Goal: Information Seeking & Learning: Learn about a topic

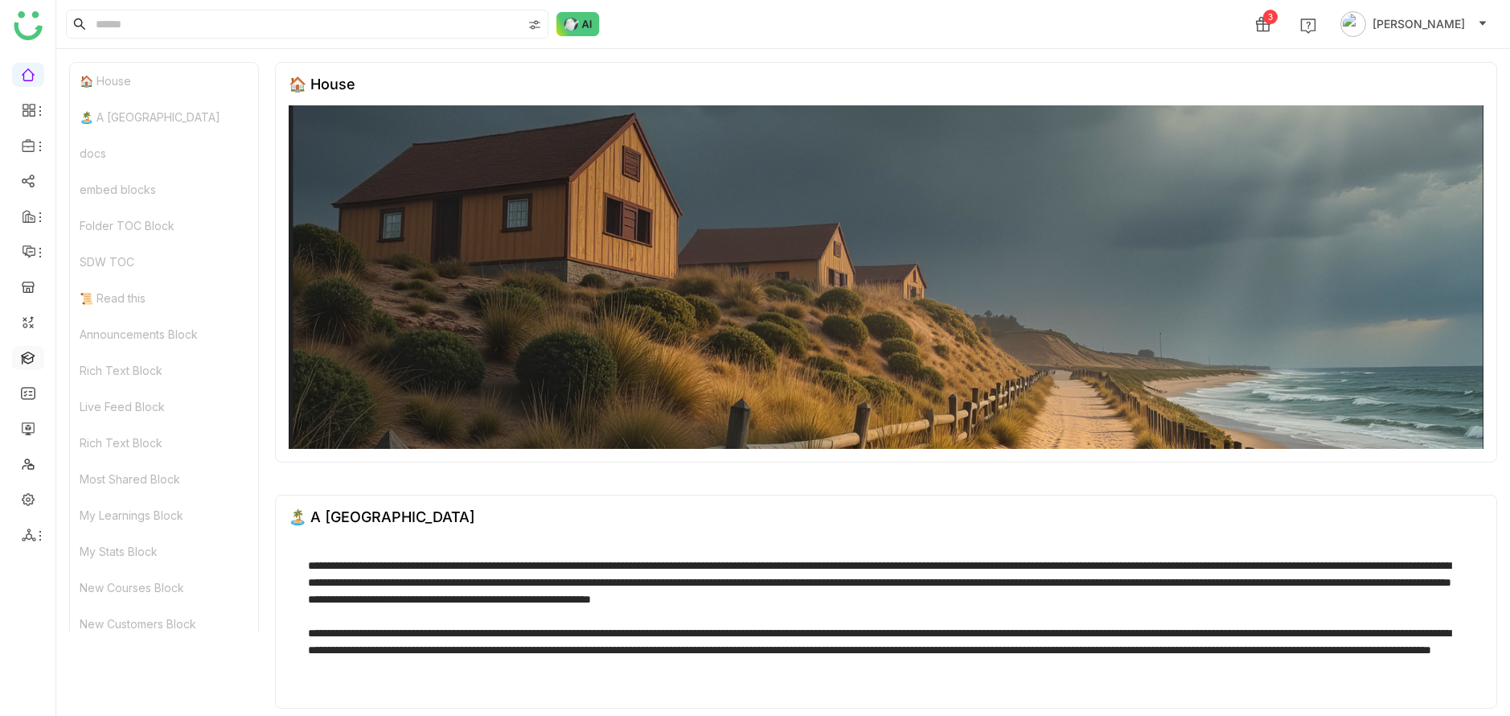
click at [33, 354] on link at bounding box center [28, 357] width 14 height 14
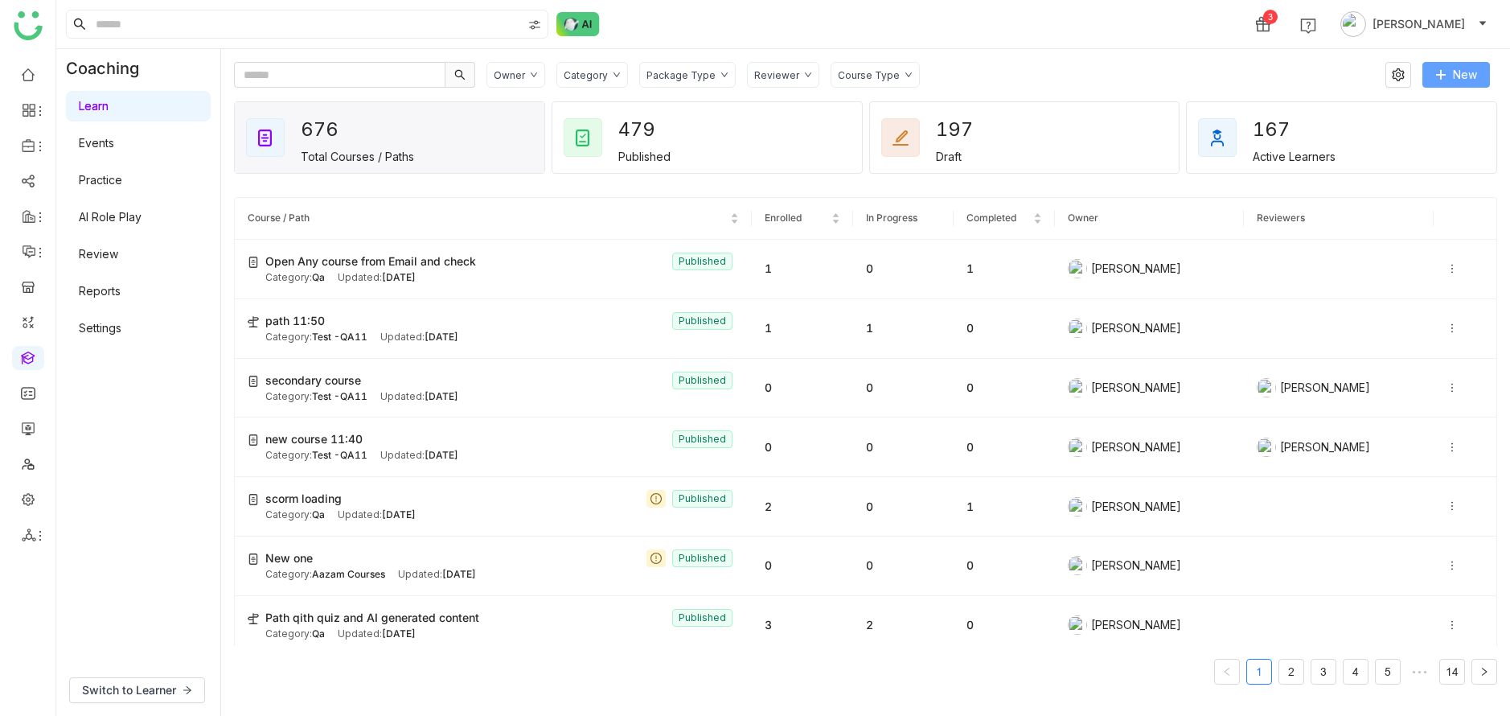
click at [1476, 77] on span "New" at bounding box center [1465, 75] width 24 height 18
click at [1424, 113] on span "New Course" at bounding box center [1405, 108] width 82 height 18
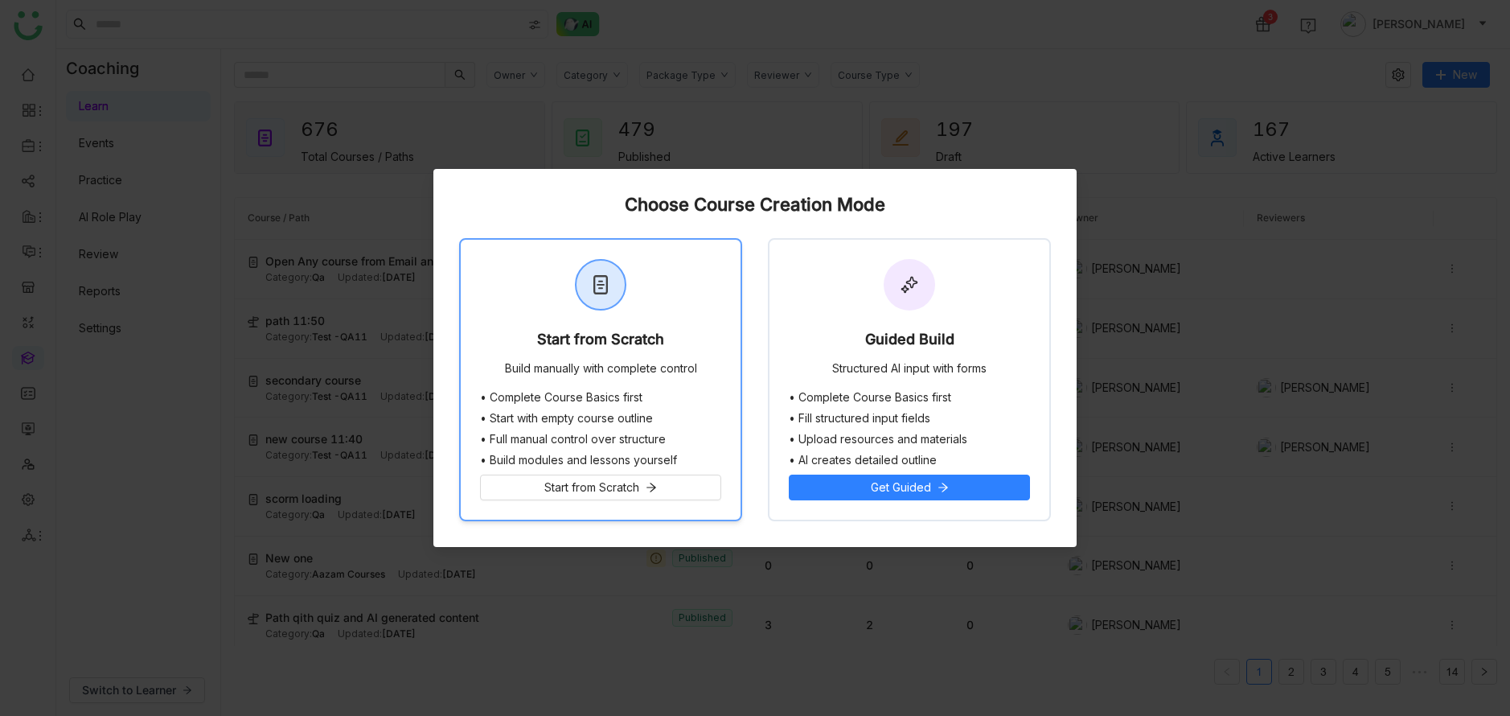
click at [695, 395] on li "• Complete Course Basics first" at bounding box center [600, 397] width 241 height 13
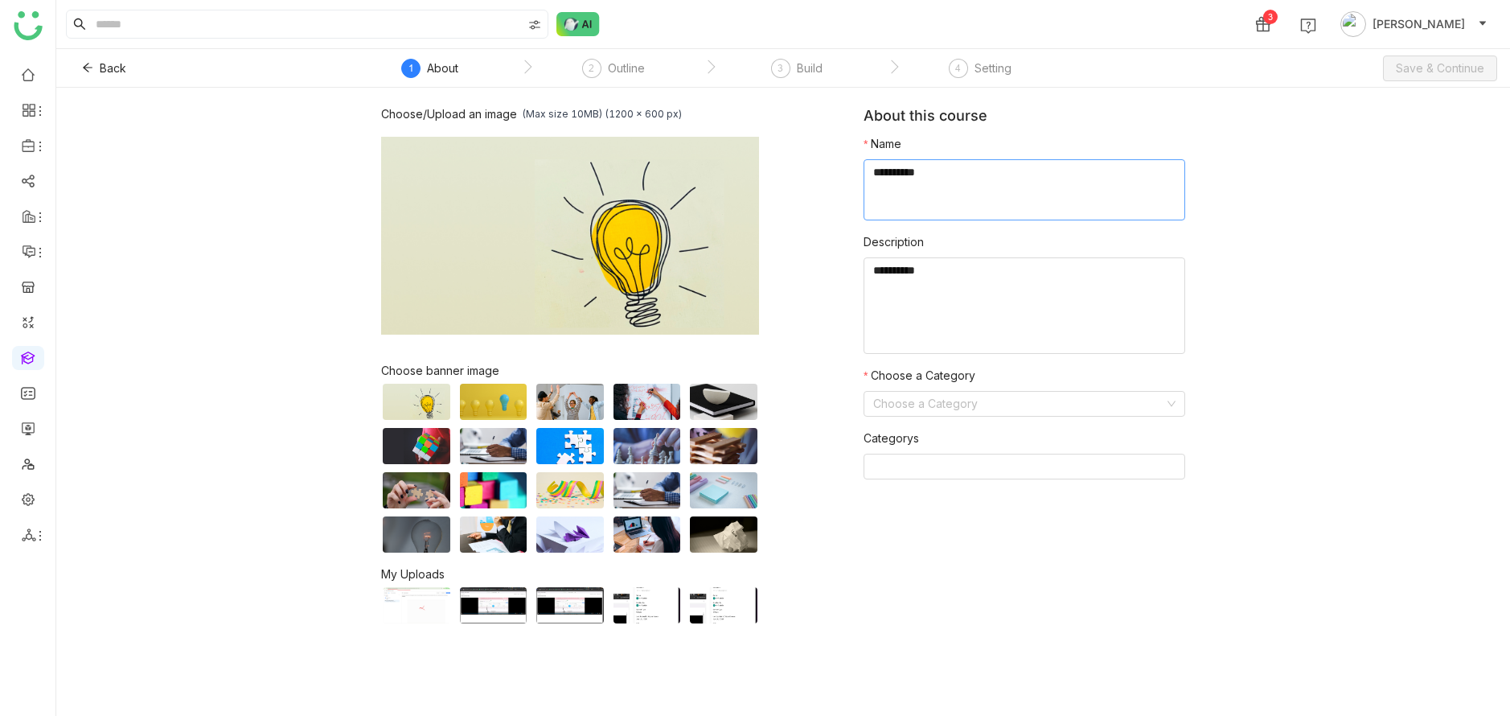
click at [992, 218] on textarea at bounding box center [1025, 189] width 322 height 61
type textarea "**********"
click at [1105, 415] on input at bounding box center [1018, 404] width 291 height 24
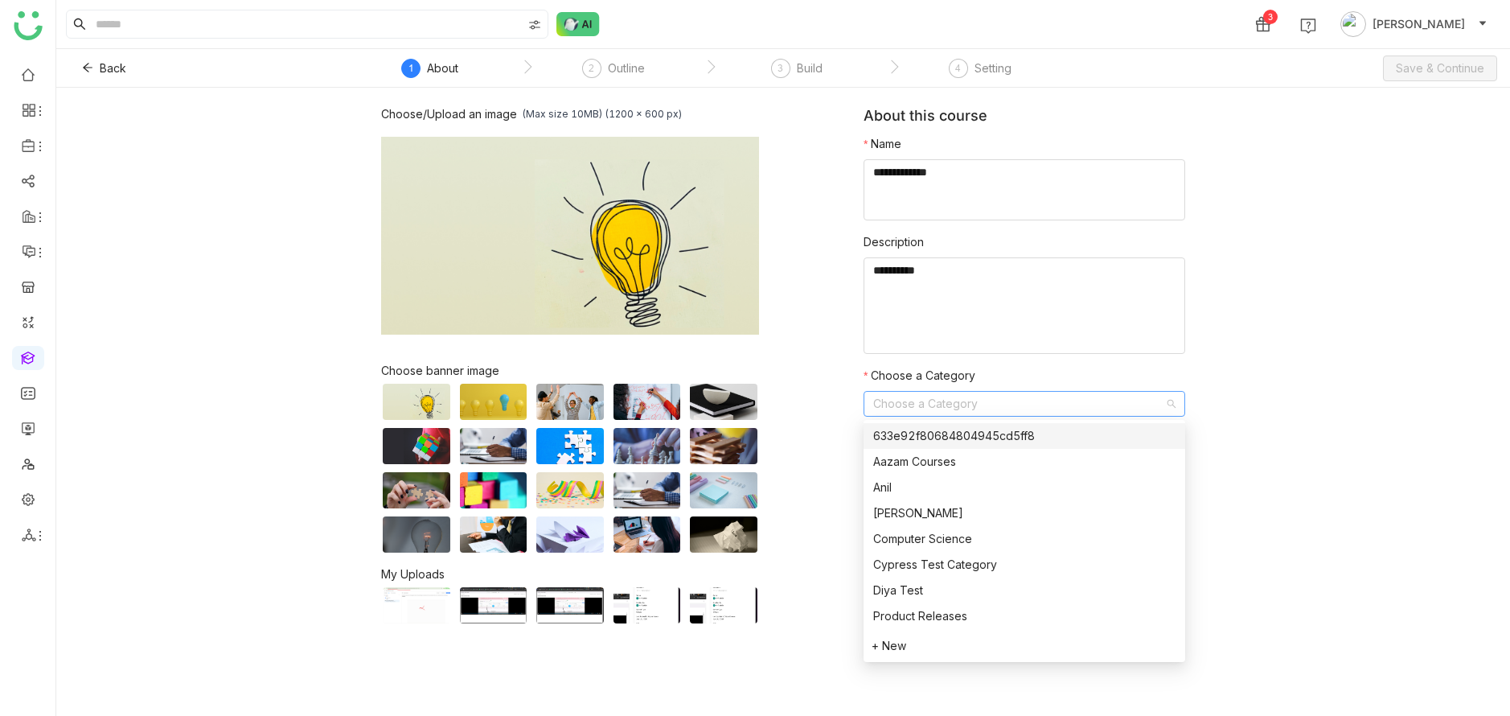
type input "*"
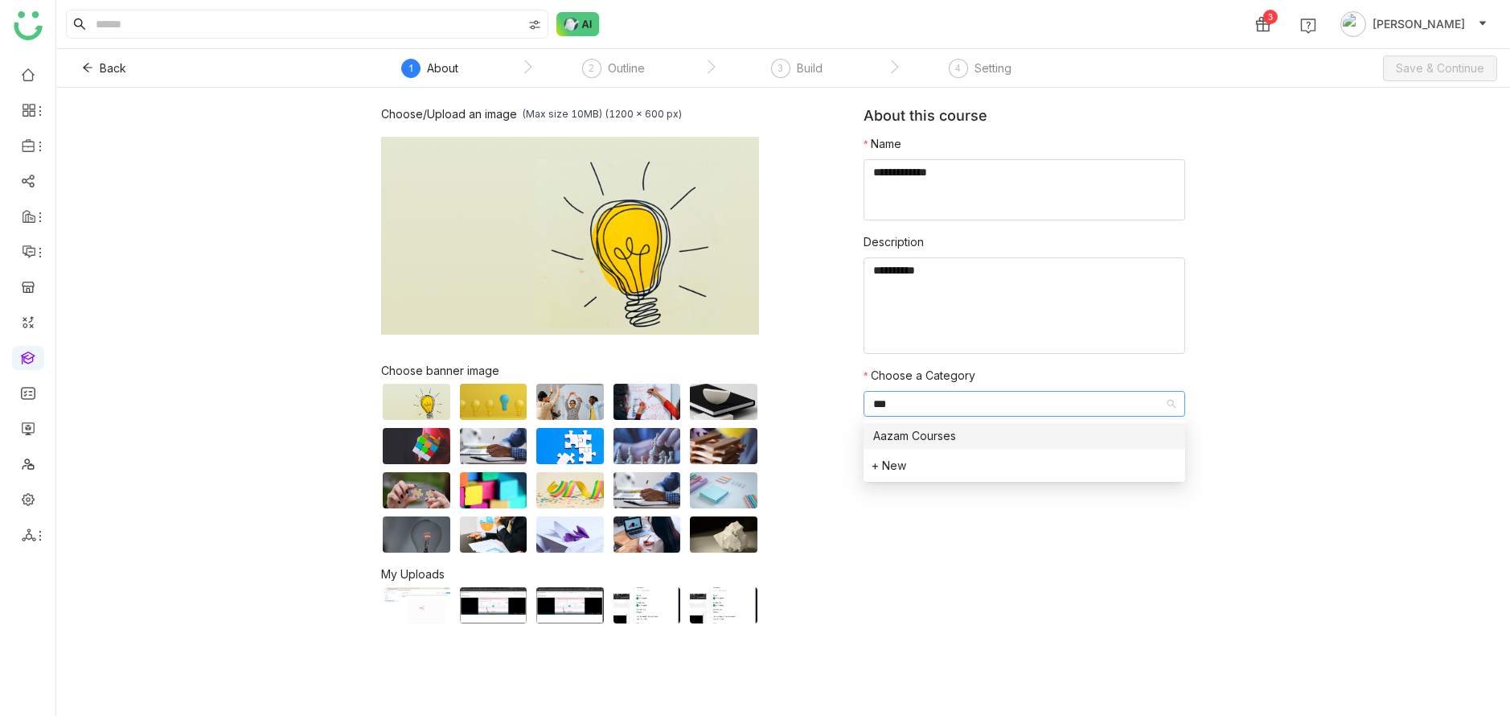
type input "***"
click at [1061, 425] on nz-option-item "Aazam Courses" at bounding box center [1025, 436] width 322 height 26
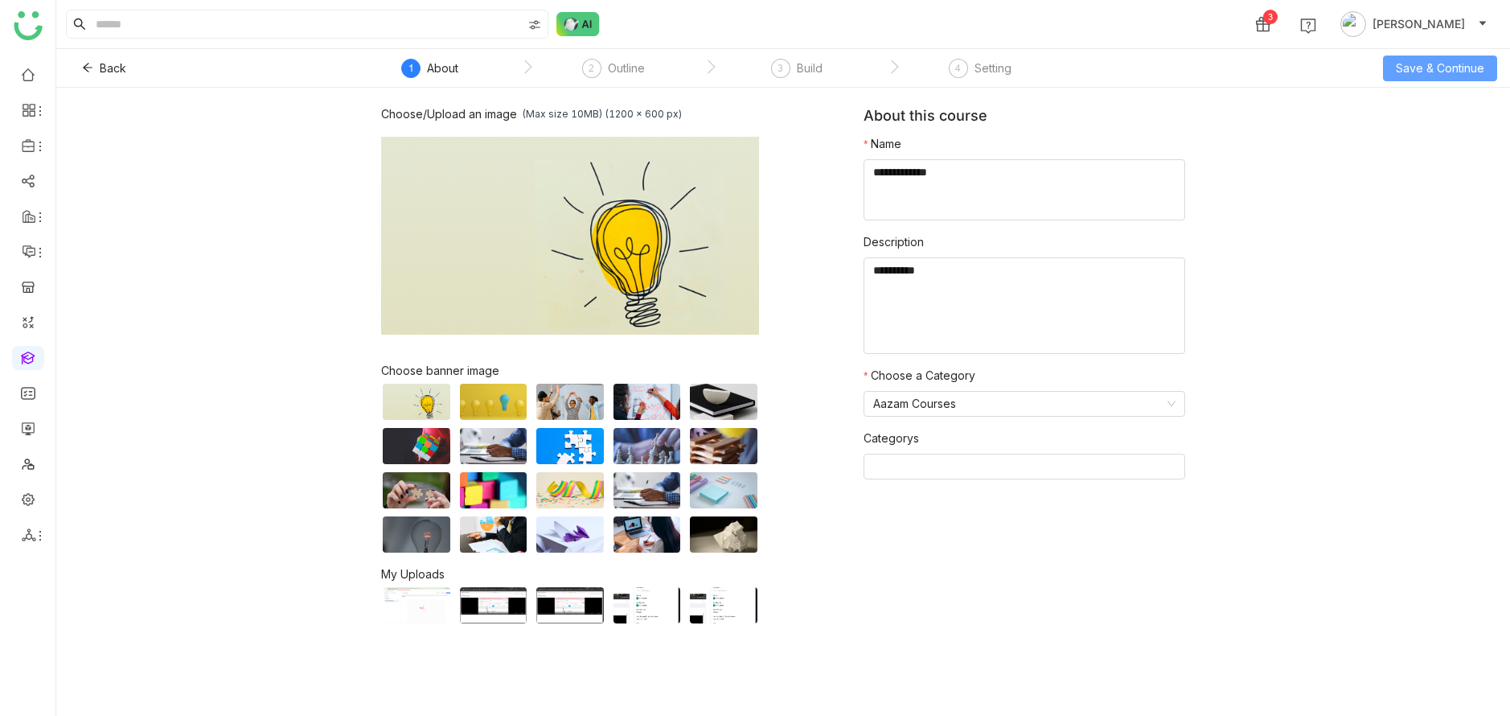
click at [1422, 66] on span "Save & Continue" at bounding box center [1440, 69] width 88 height 18
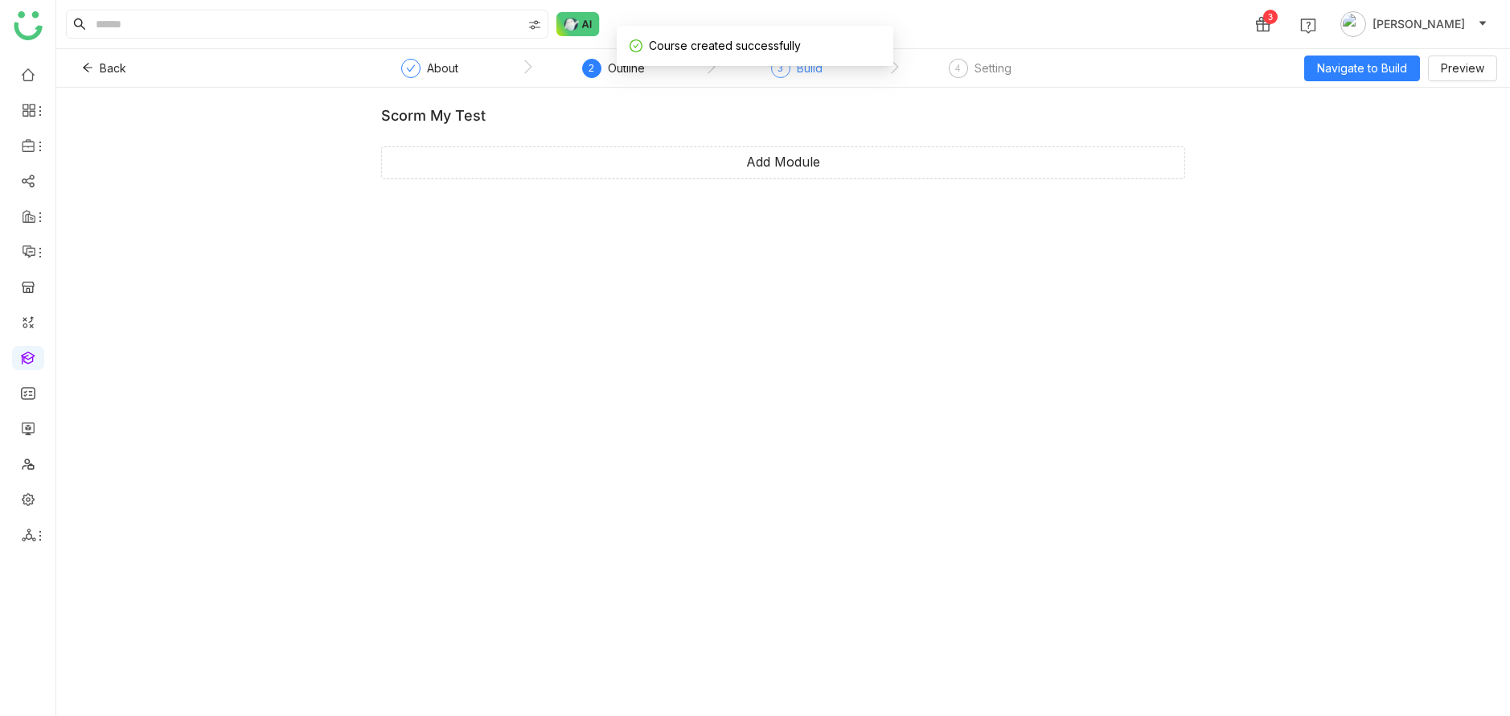
click at [801, 81] on div "3 Build" at bounding box center [796, 73] width 51 height 29
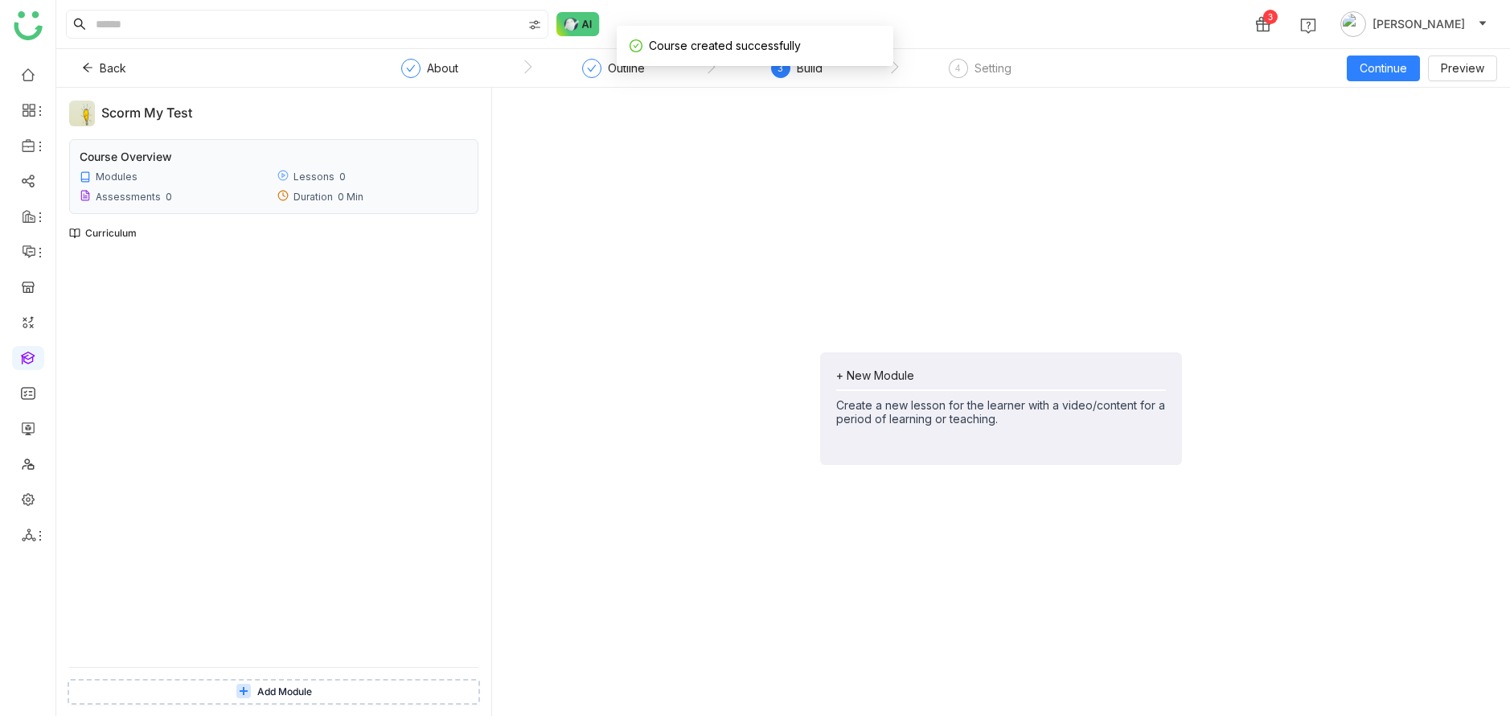
click at [880, 423] on div "Create a new lesson for the learner with a video/content for a period of learni…" at bounding box center [1001, 411] width 330 height 27
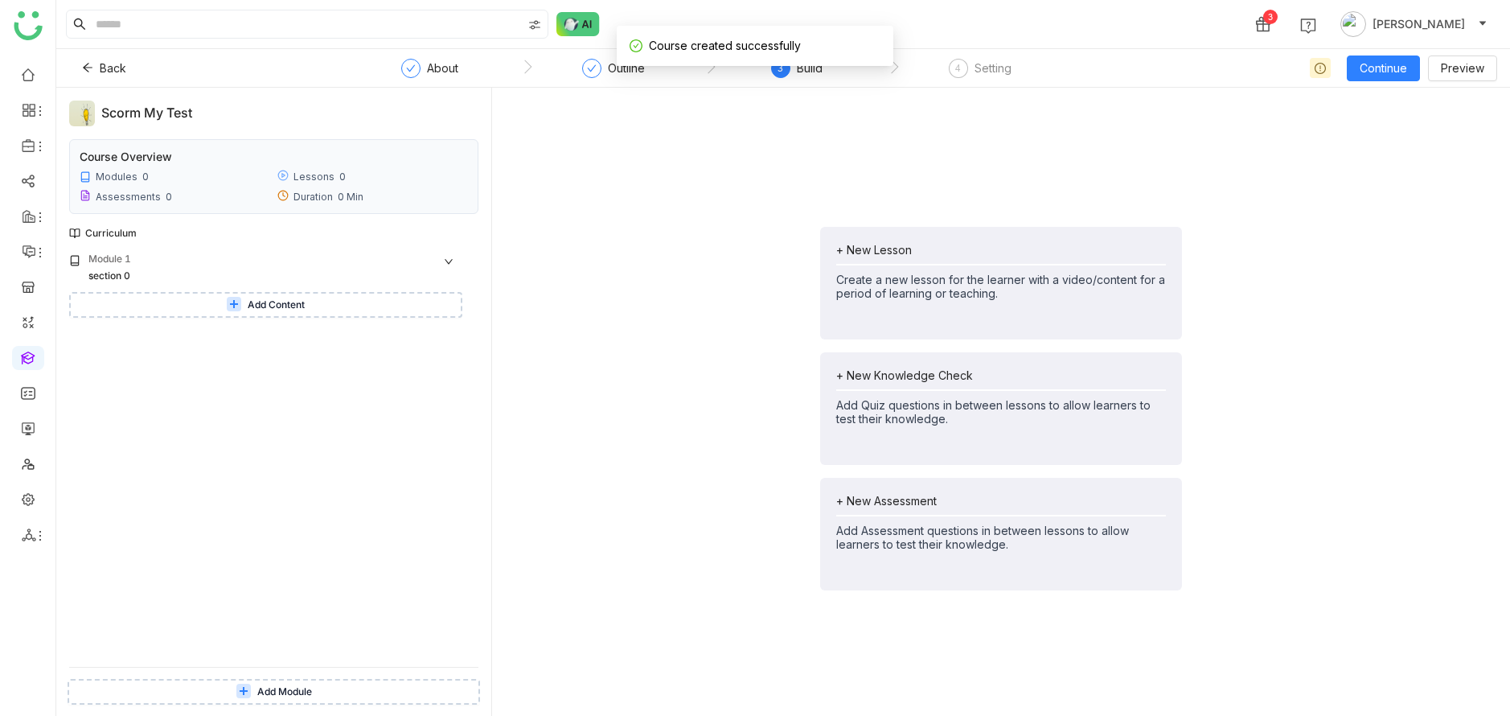
click at [282, 306] on span "Add Content" at bounding box center [276, 305] width 57 height 15
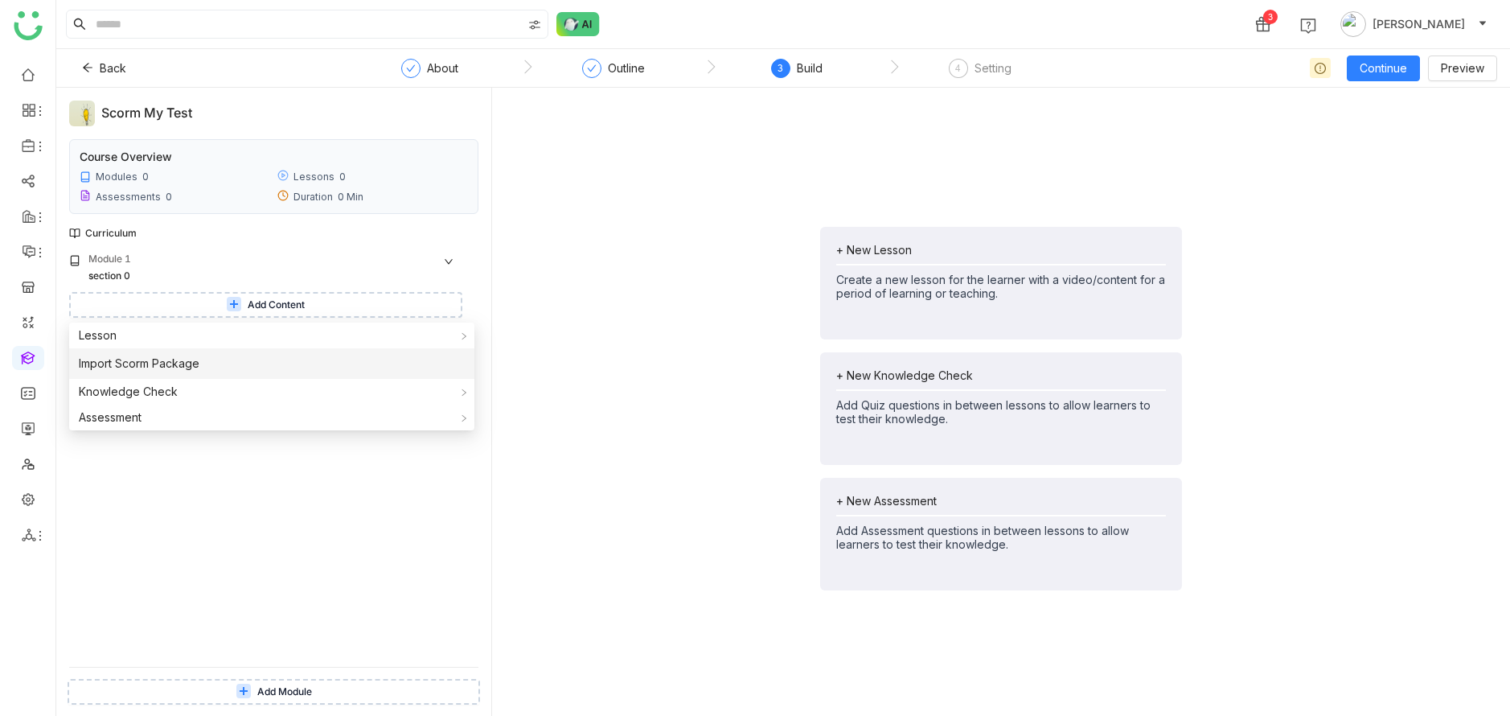
click at [304, 370] on li "Import Scorm Package" at bounding box center [271, 363] width 405 height 31
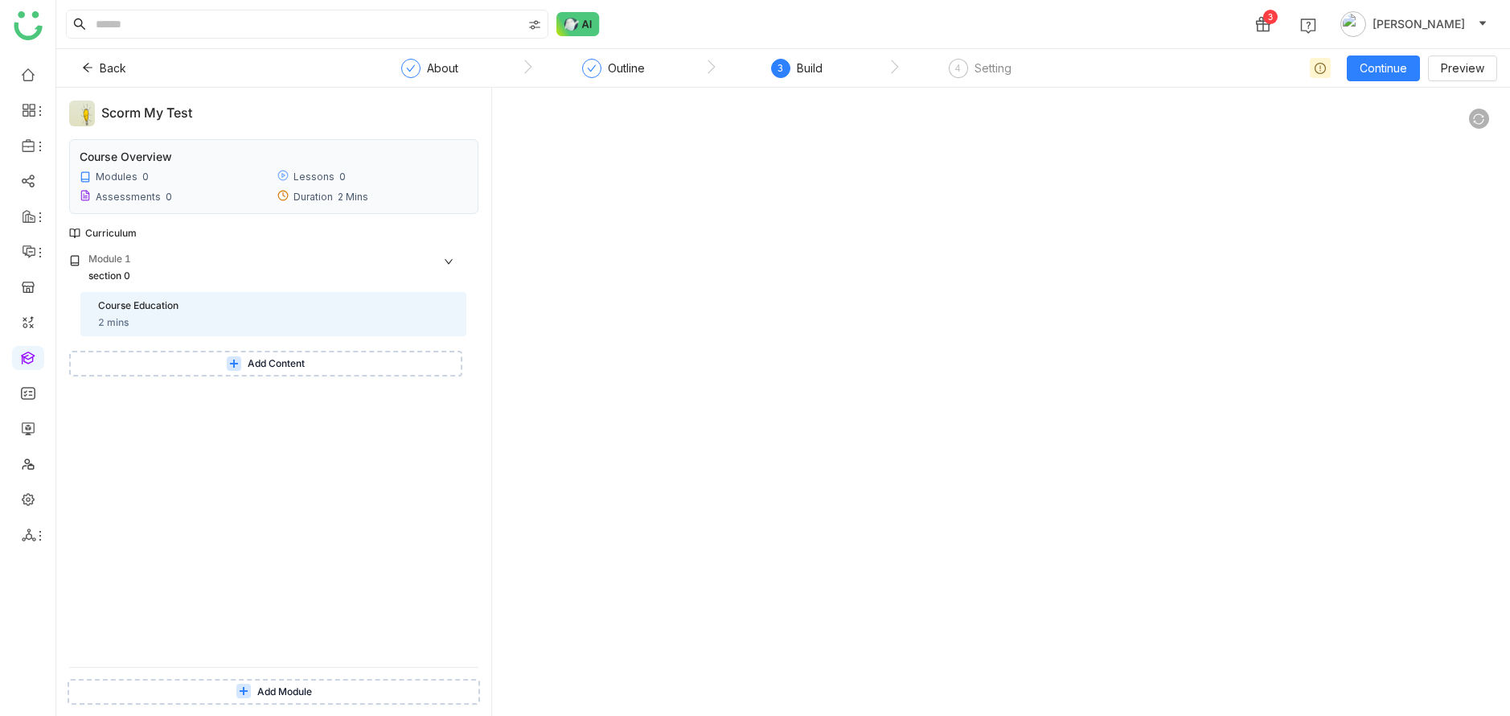
click at [281, 353] on button "Add Content" at bounding box center [265, 364] width 393 height 26
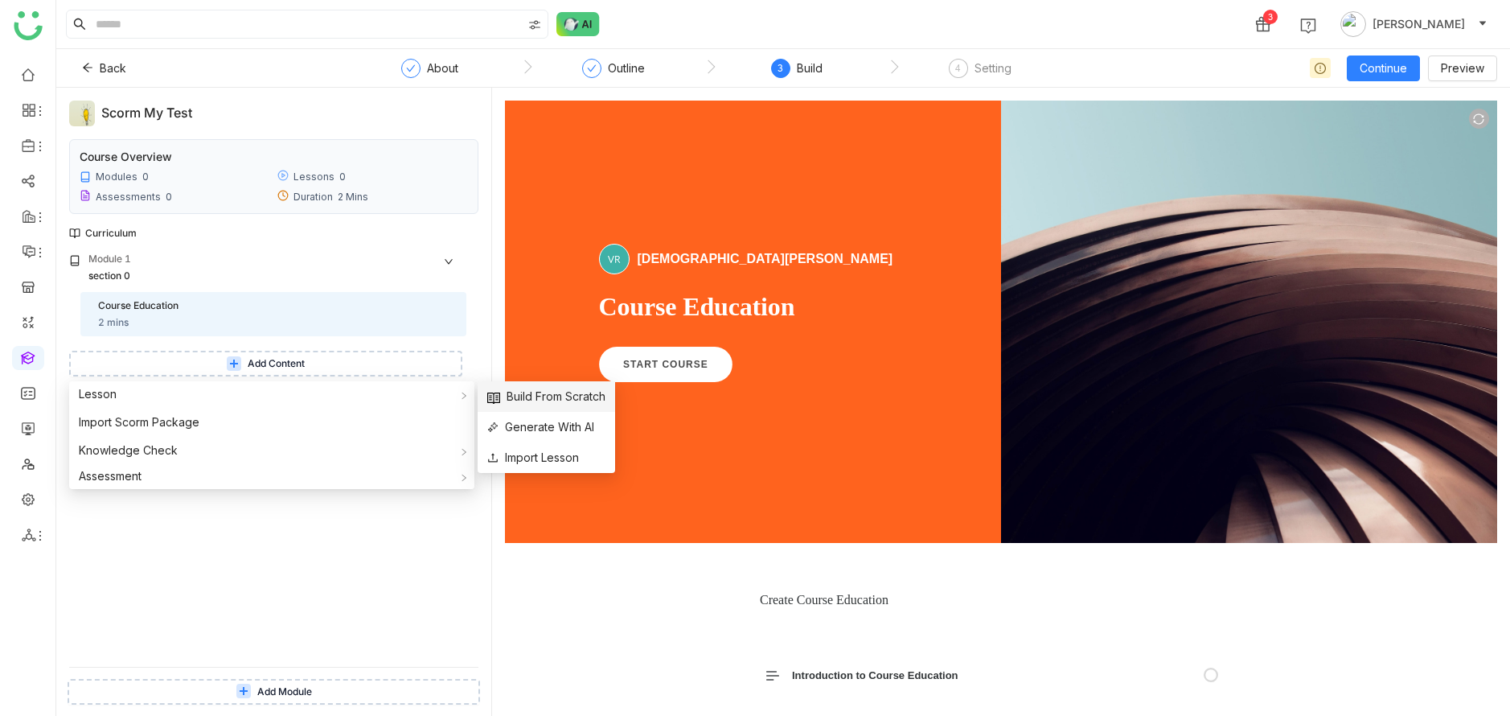
click at [505, 388] on span "Build From Scratch" at bounding box center [546, 397] width 118 height 18
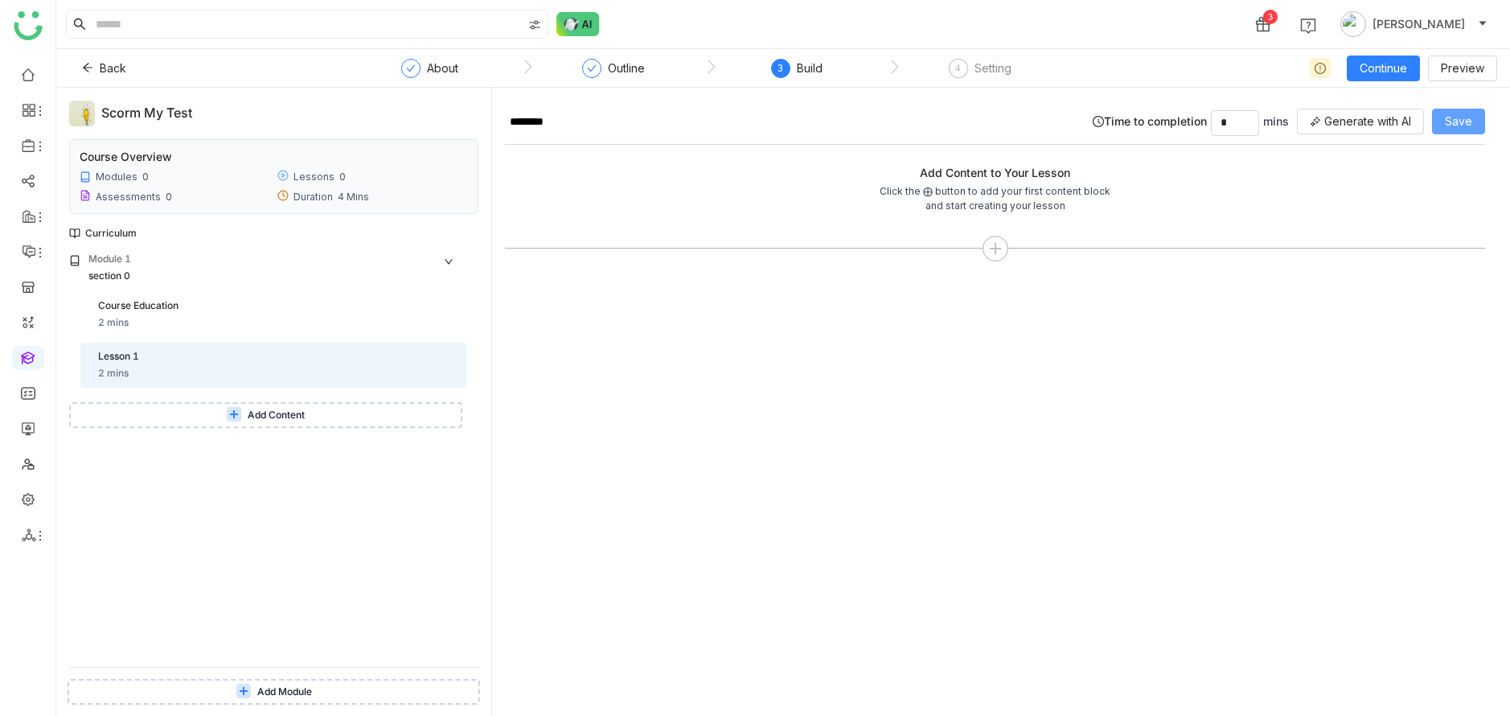
click at [1470, 127] on span "Save" at bounding box center [1458, 122] width 27 height 18
click at [1396, 85] on div "Back About Outline 3 Build 4 Setting Continue Preview" at bounding box center [783, 68] width 1454 height 39
click at [1396, 77] on button "Continue" at bounding box center [1383, 68] width 73 height 26
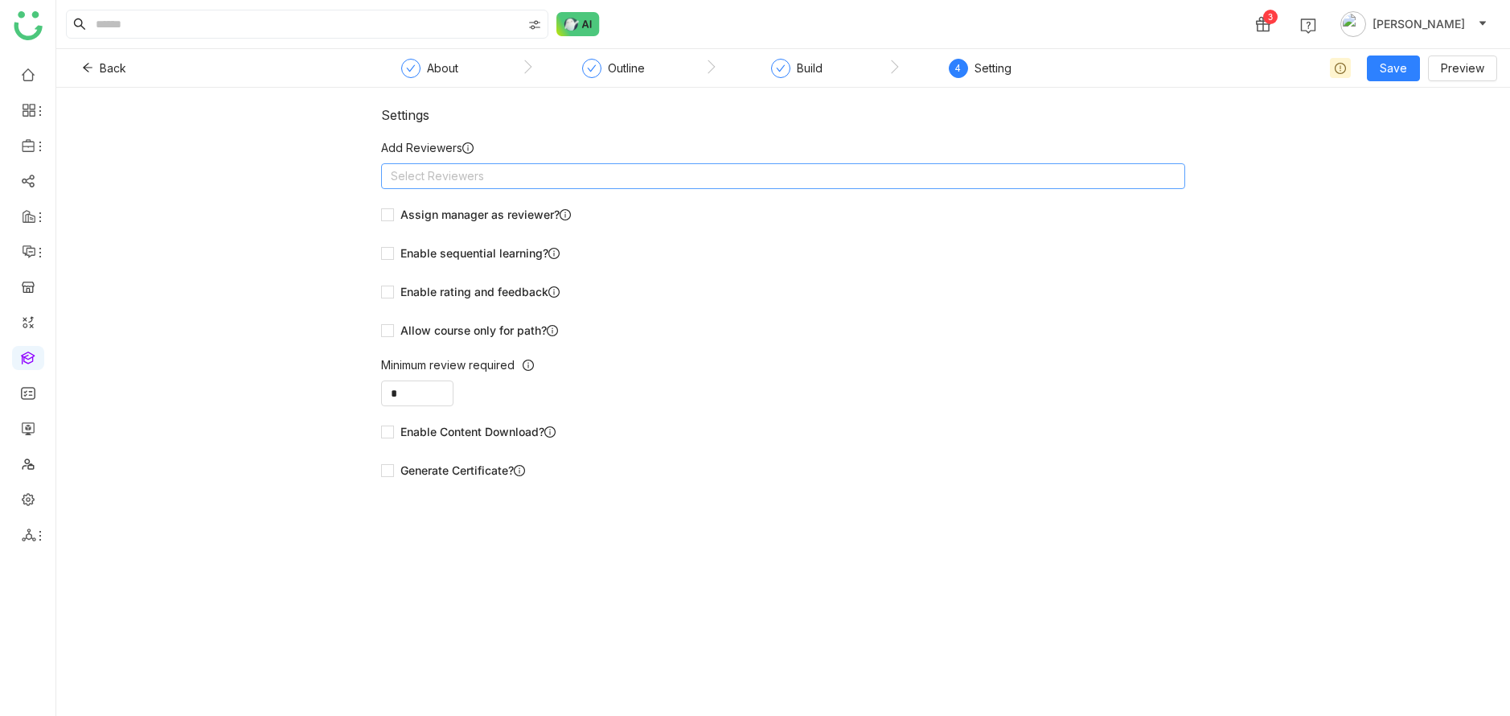
click at [524, 170] on nz-select-top-control "Select Reviewers" at bounding box center [783, 176] width 804 height 26
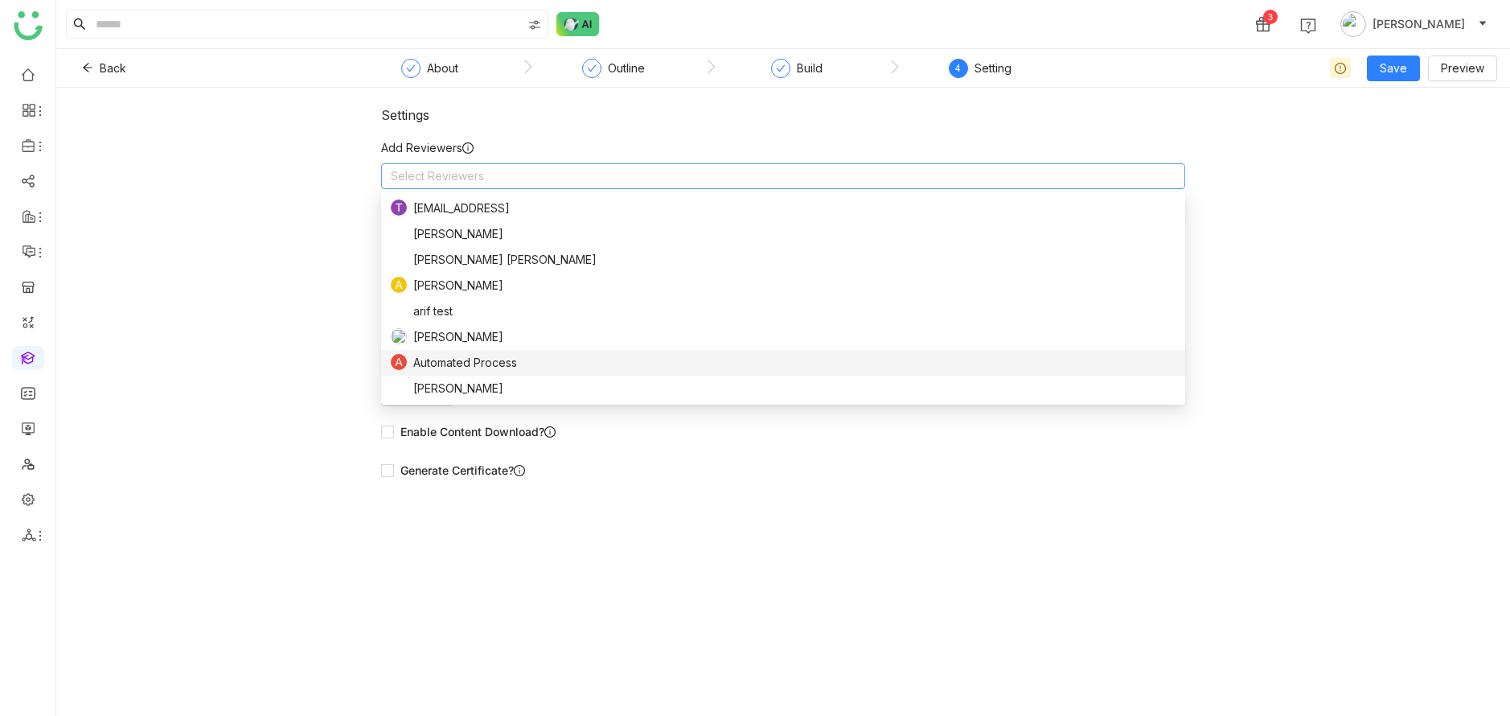
click at [1058, 598] on div "Settings Add Reviewers Select Reviewers Assign manager as reviewer? Enable sequ…" at bounding box center [783, 402] width 1454 height 628
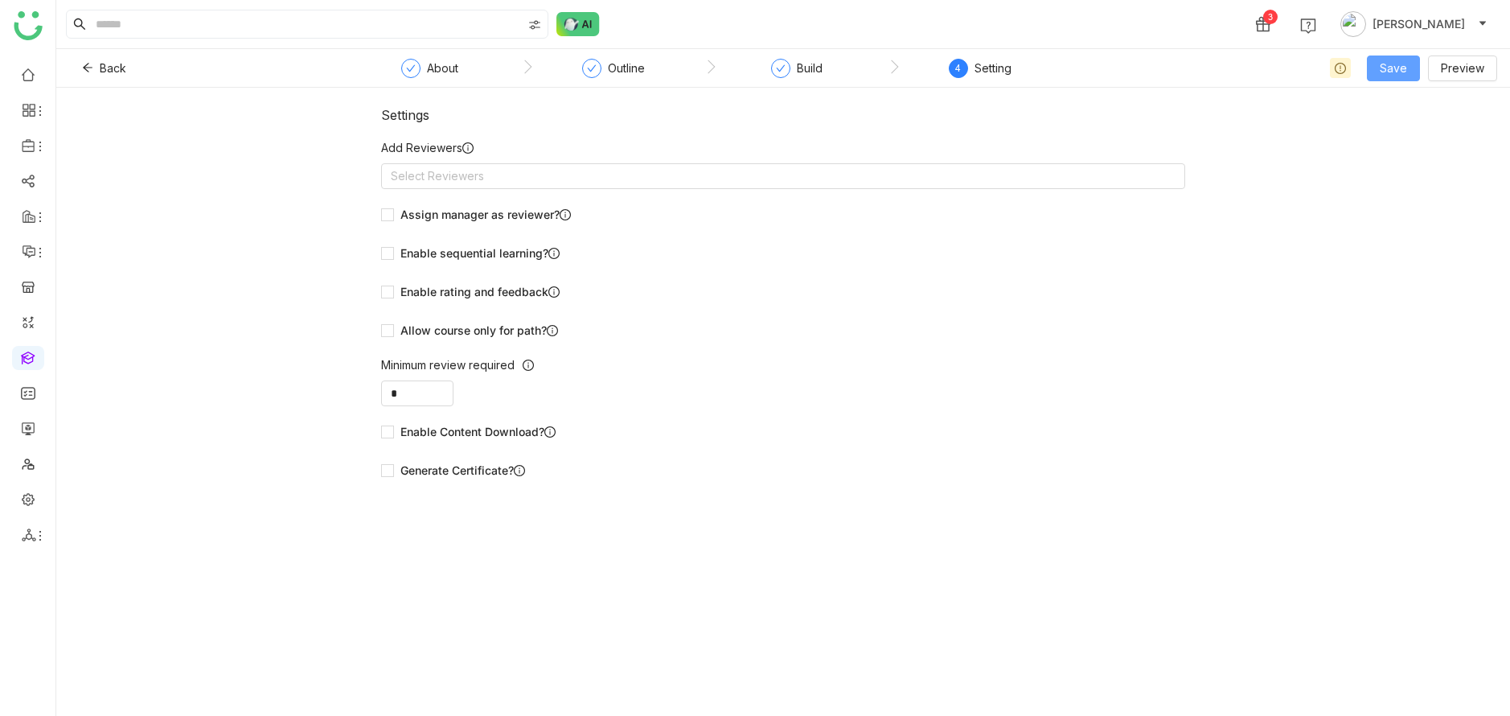
click at [1391, 74] on span "Save" at bounding box center [1393, 69] width 27 height 18
click at [1396, 136] on span "Save & Publish" at bounding box center [1418, 132] width 79 height 18
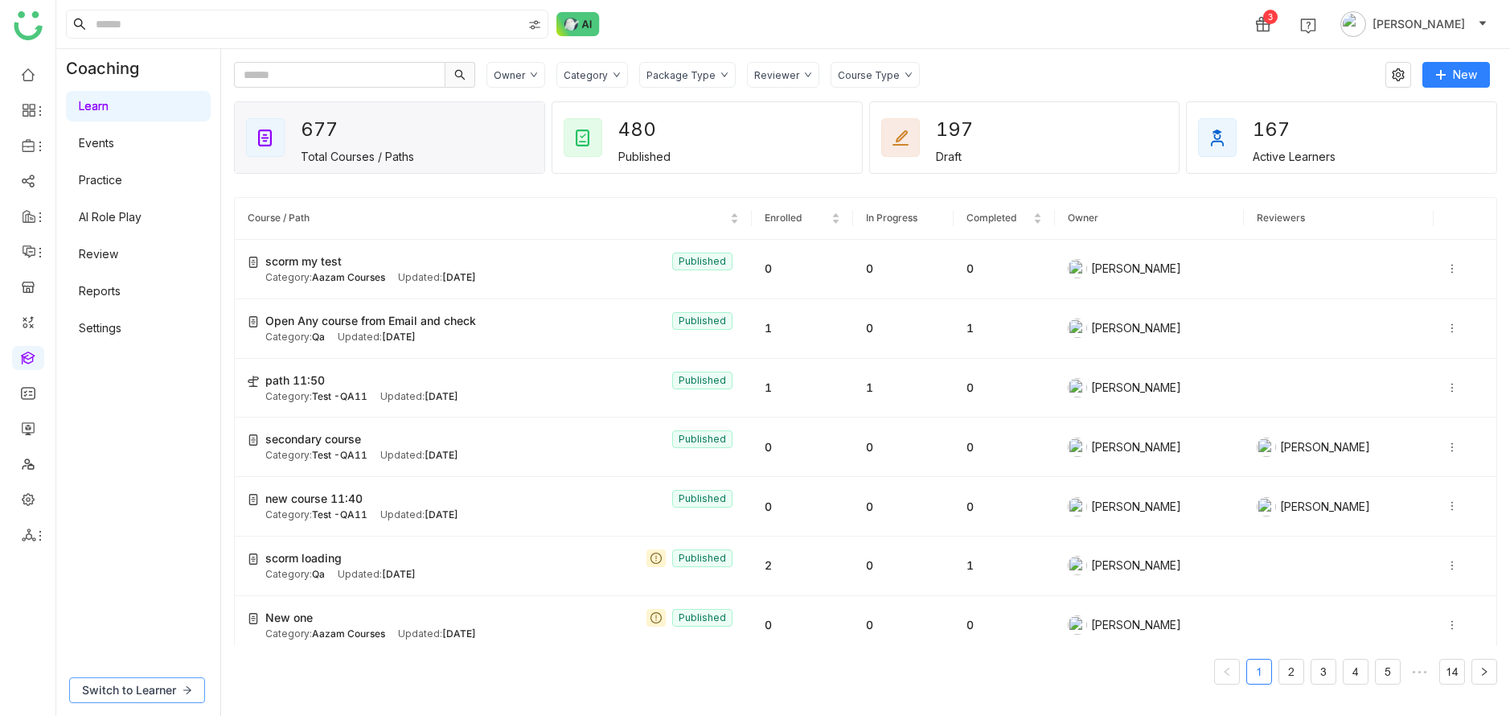
click at [187, 687] on icon at bounding box center [188, 690] width 10 height 10
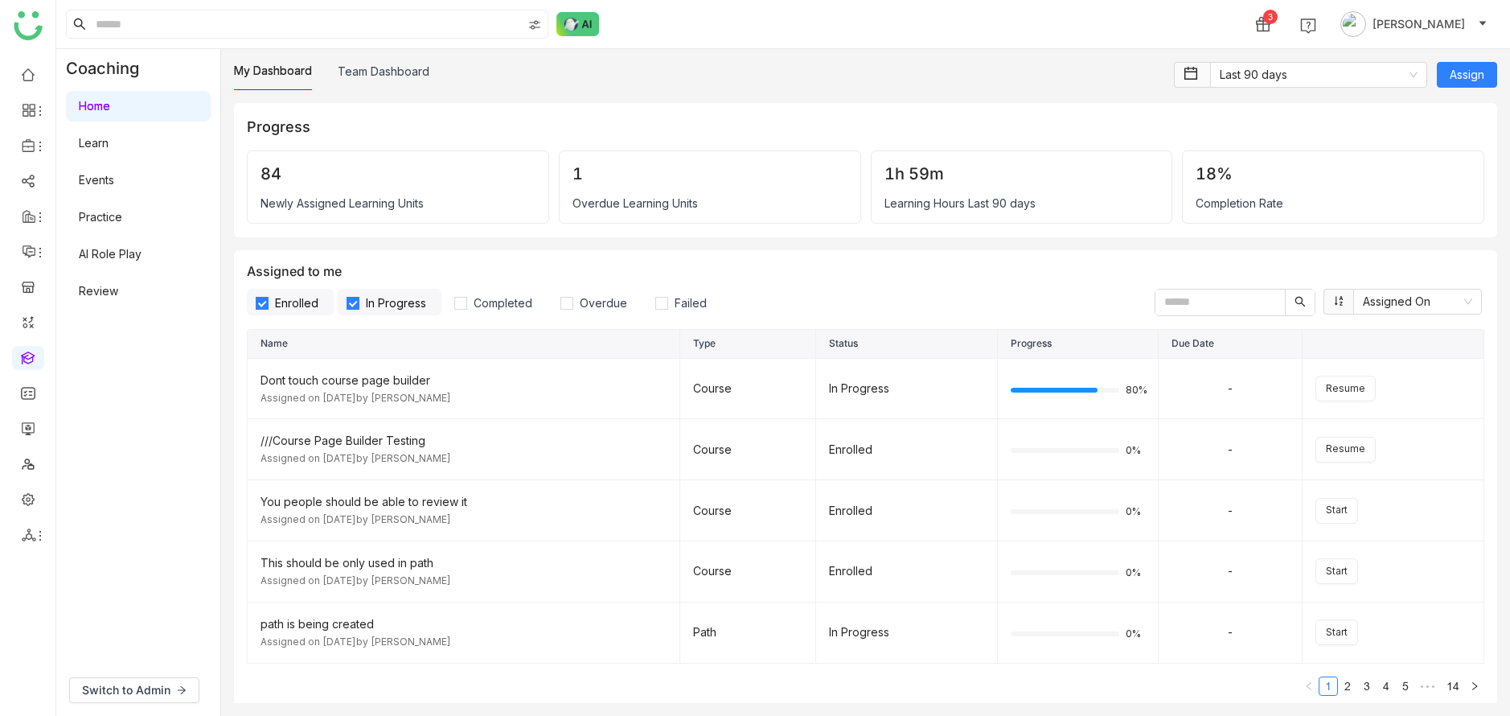
click at [109, 146] on link "Learn" at bounding box center [94, 143] width 30 height 14
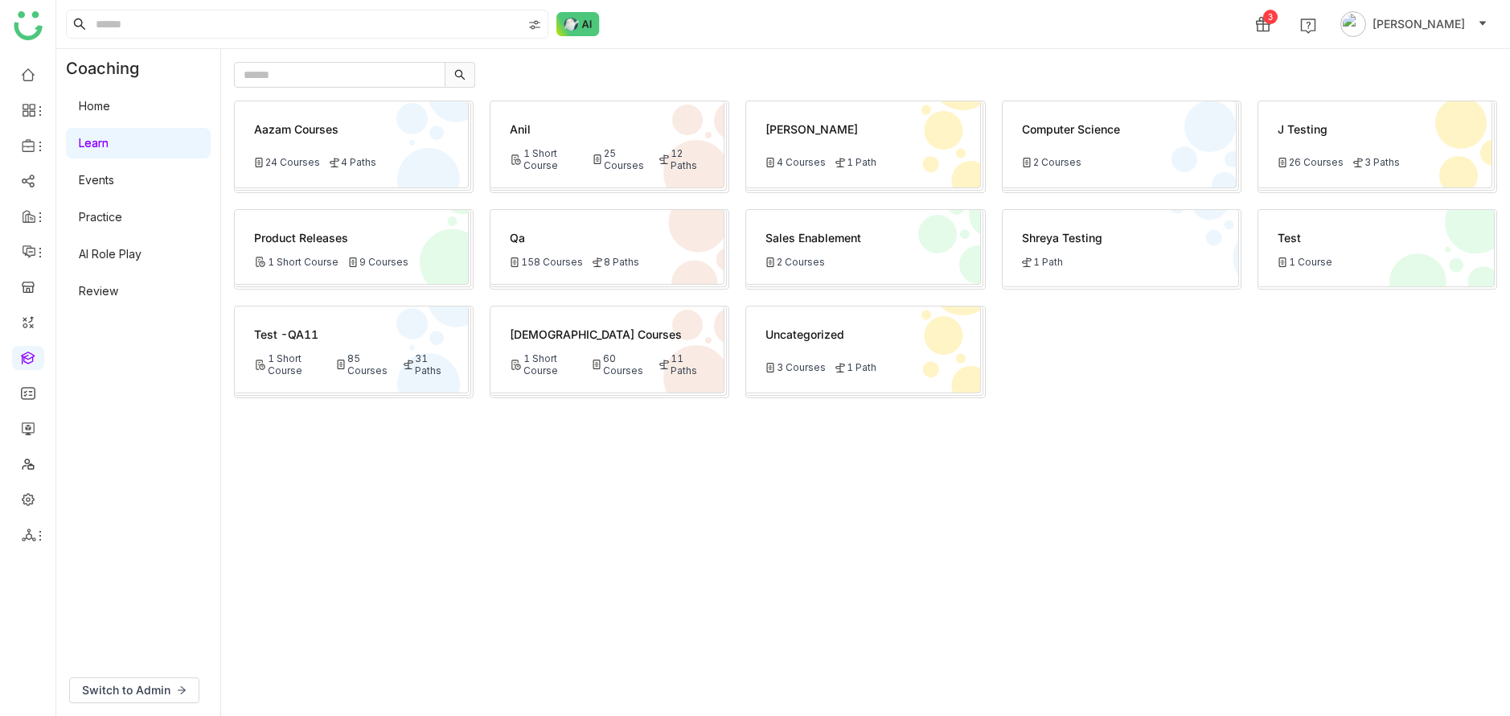
click at [403, 154] on div "Aazam Courses 24 Courses 4 Paths" at bounding box center [352, 144] width 234 height 87
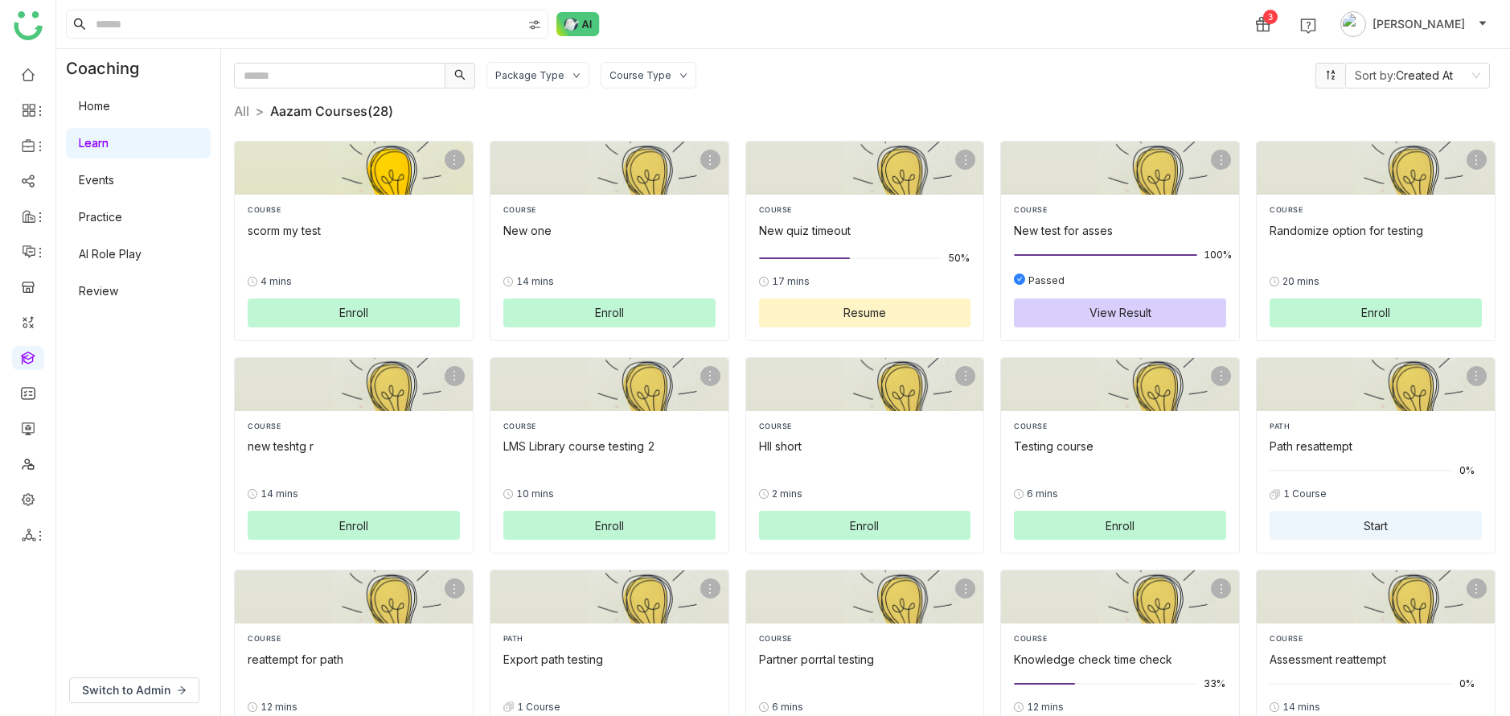
click at [433, 249] on div "0% 4 mins Enroll" at bounding box center [354, 288] width 212 height 79
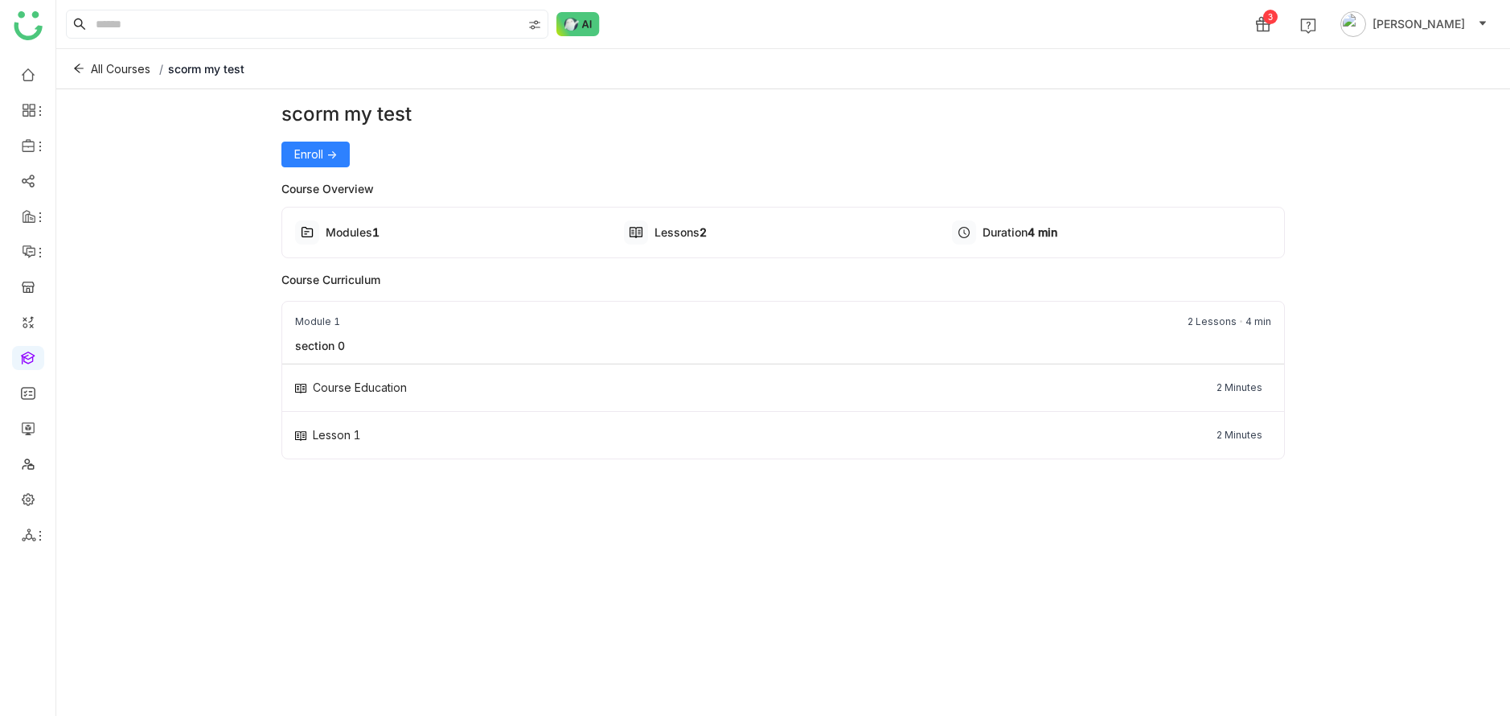
click at [319, 142] on div "Enroll ->" at bounding box center [783, 155] width 1004 height 26
click at [323, 154] on span "Enroll ->" at bounding box center [315, 155] width 43 height 18
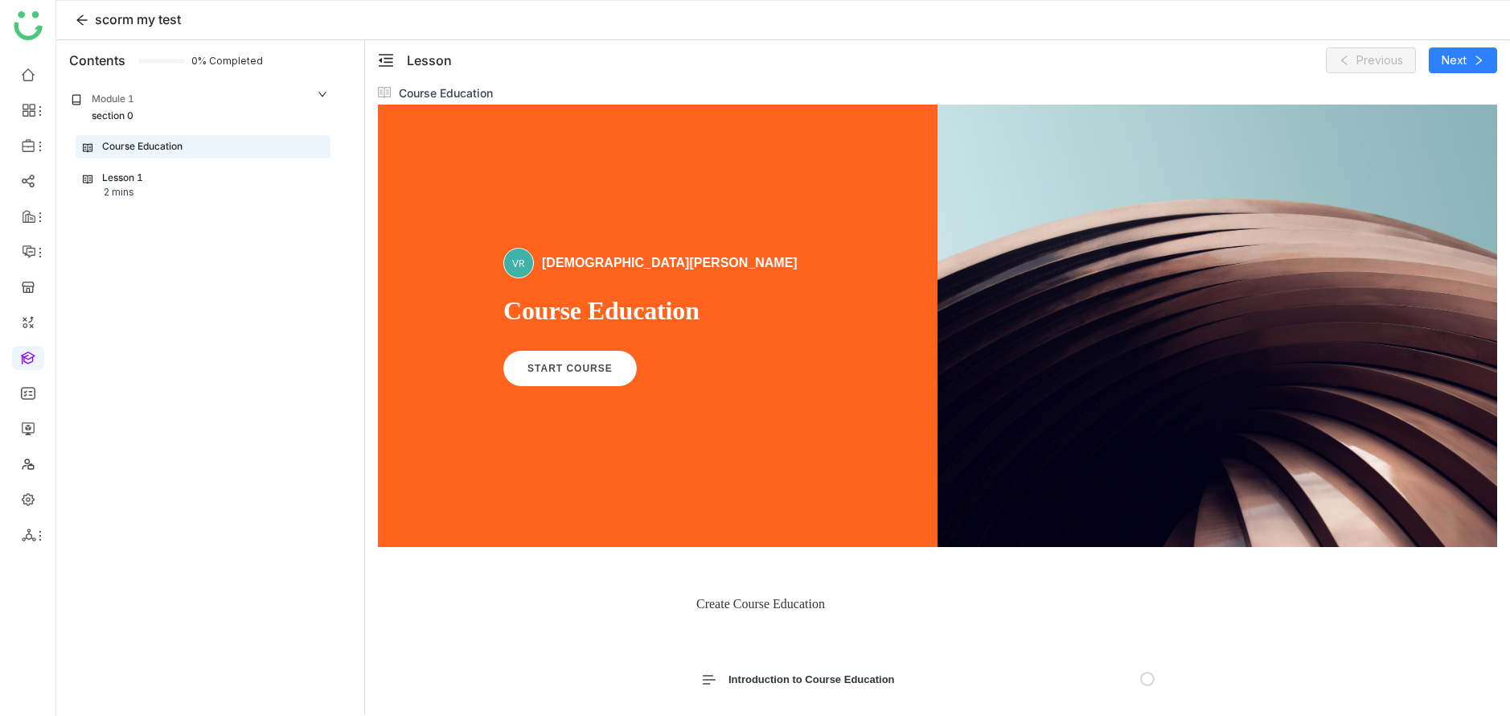
scroll to position [31, 0]
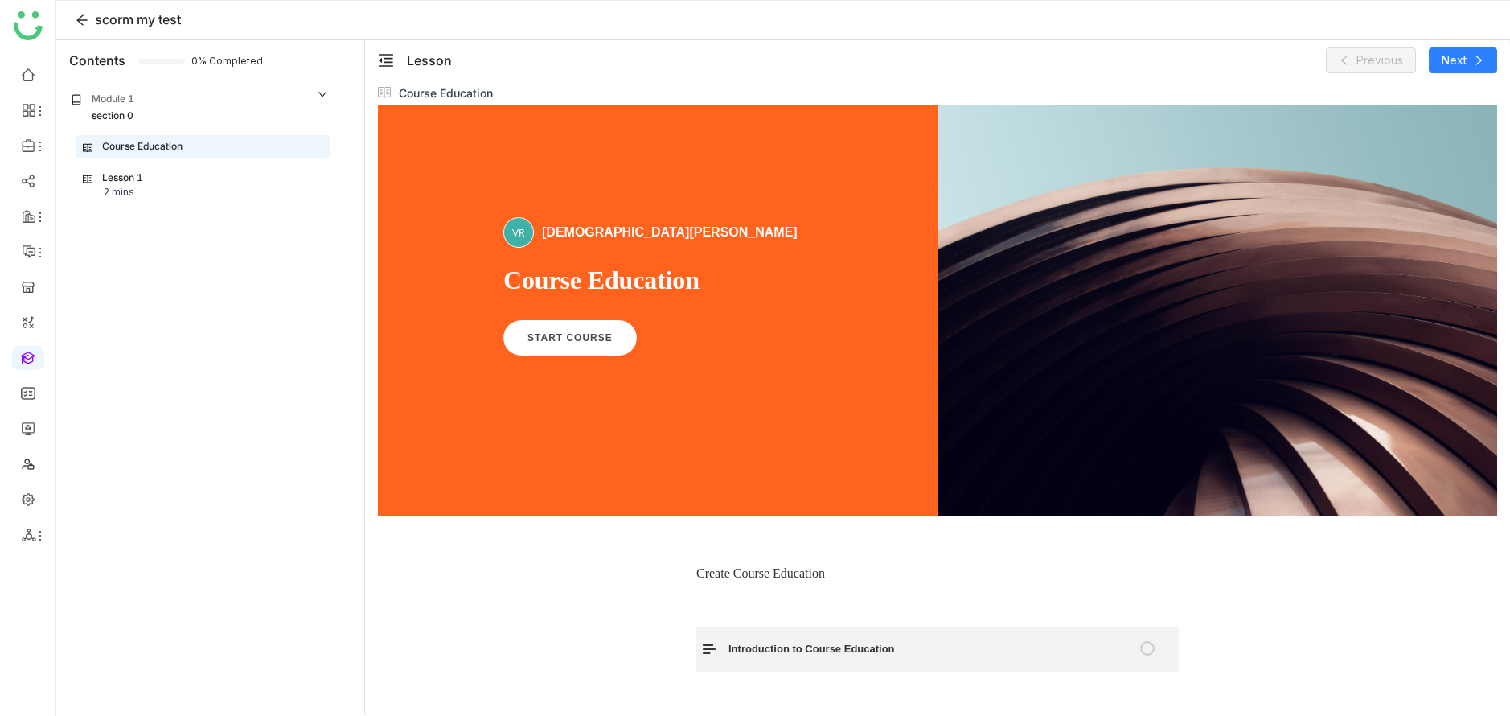
click at [1149, 651] on circle "Unstarted" at bounding box center [1147, 648] width 13 height 13
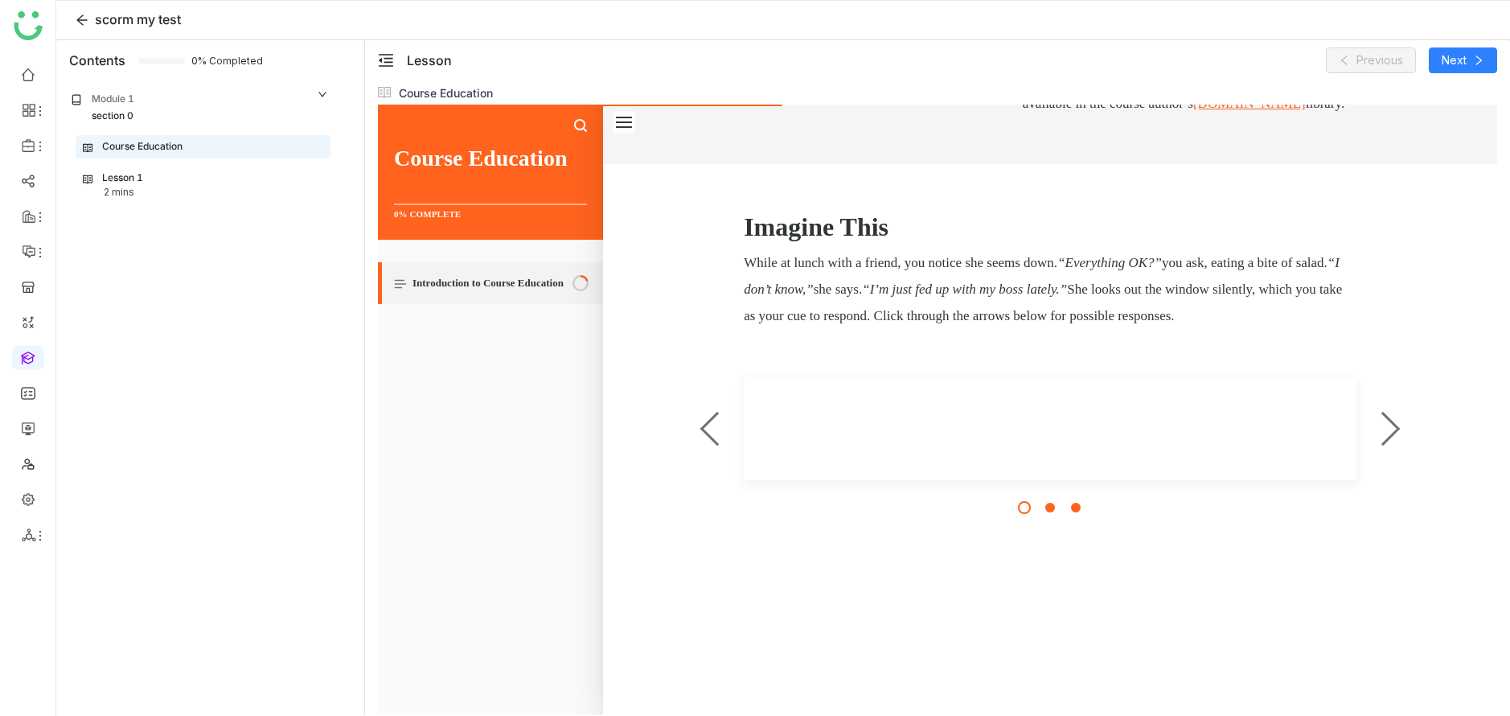
scroll to position [464, 0]
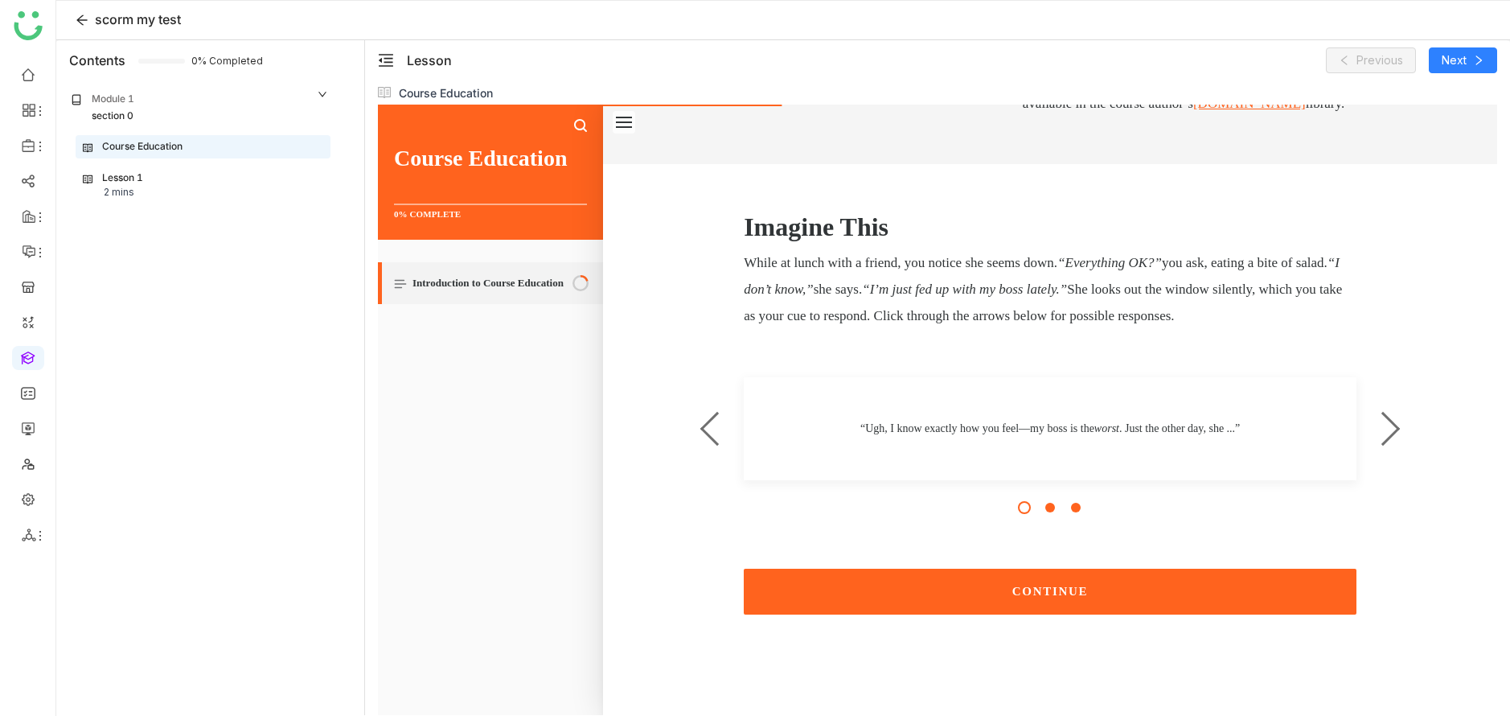
click at [1391, 421] on button "Next" at bounding box center [1379, 428] width 76 height 103
click at [1126, 614] on button "CONTINUE" at bounding box center [1050, 592] width 613 height 46
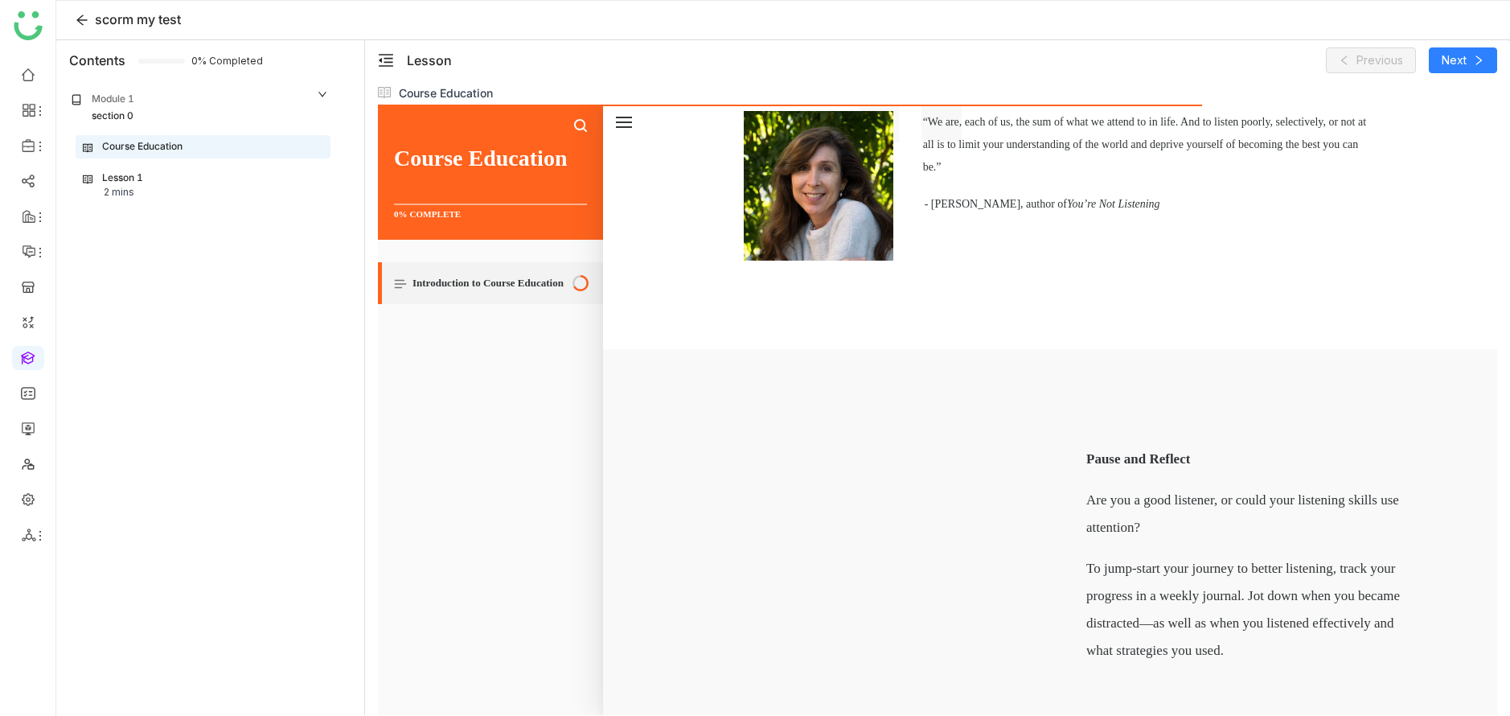
scroll to position [2725, 0]
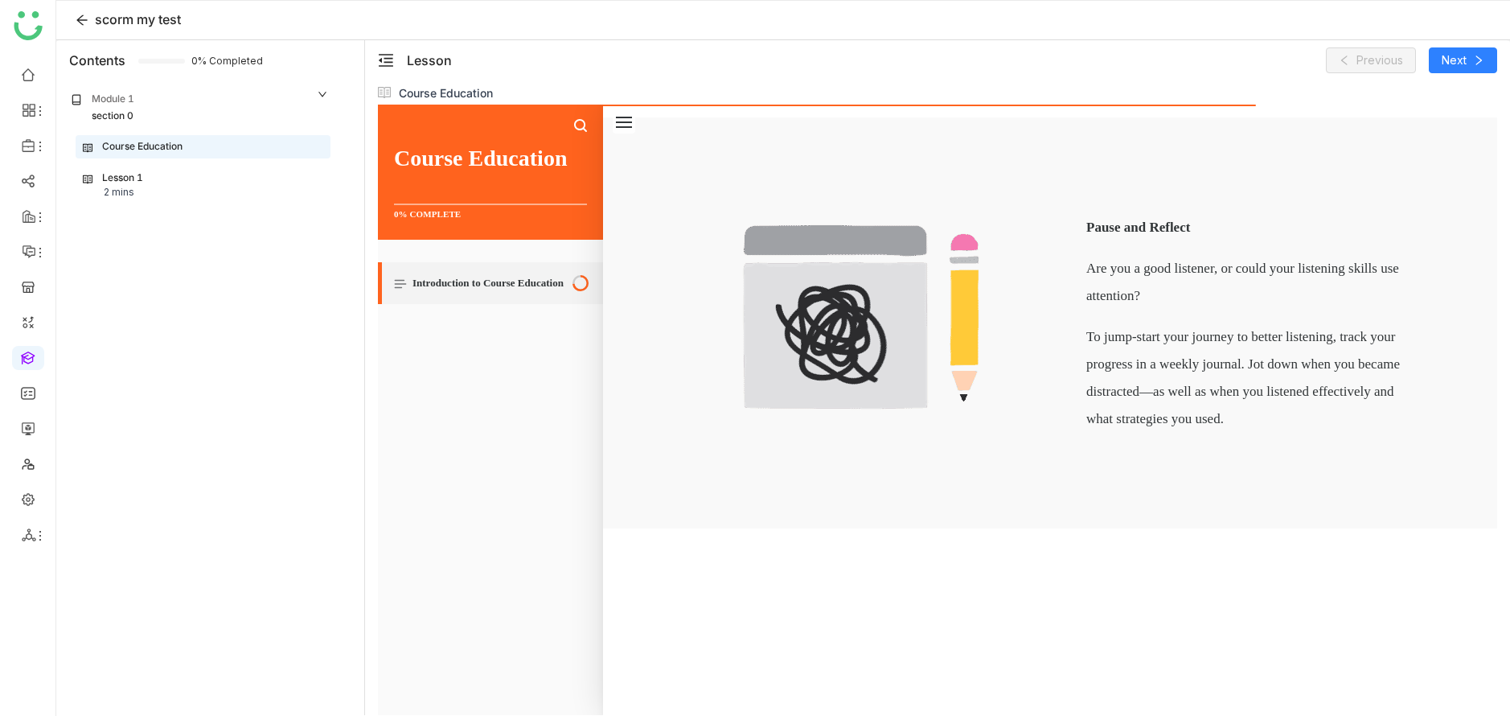
click at [1141, 594] on button "CONTINUE" at bounding box center [1050, 592] width 613 height 46
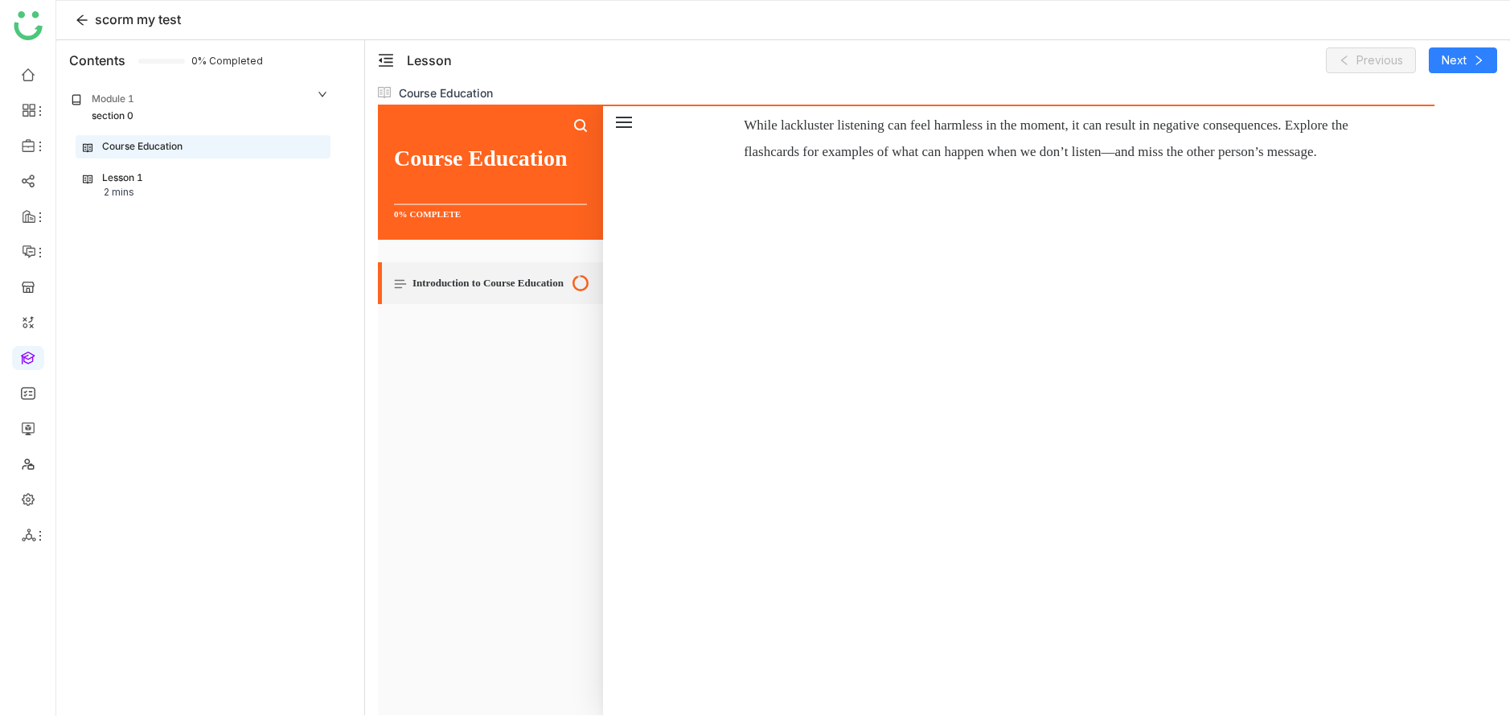
scroll to position [3149, 0]
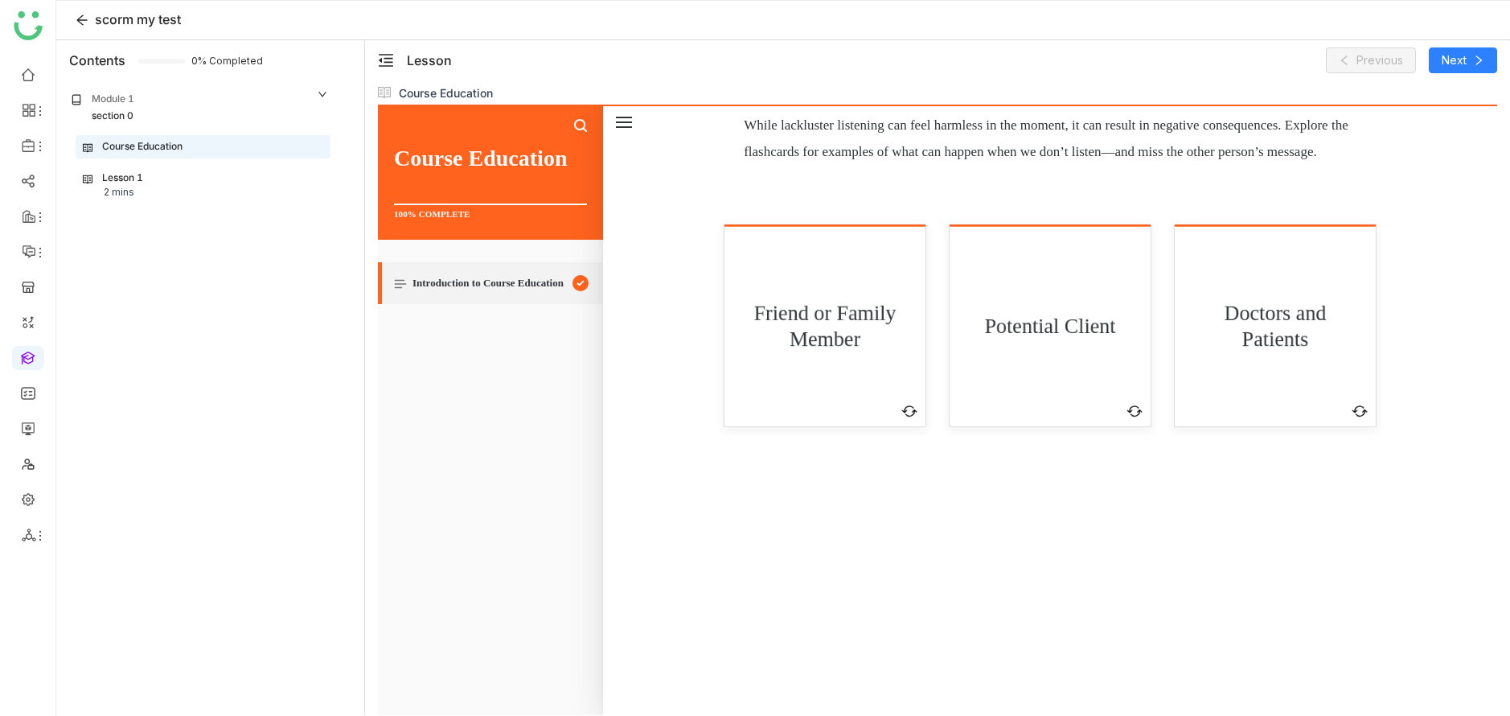
click at [872, 385] on div "Friend or Family Member" at bounding box center [824, 325] width 165 height 119
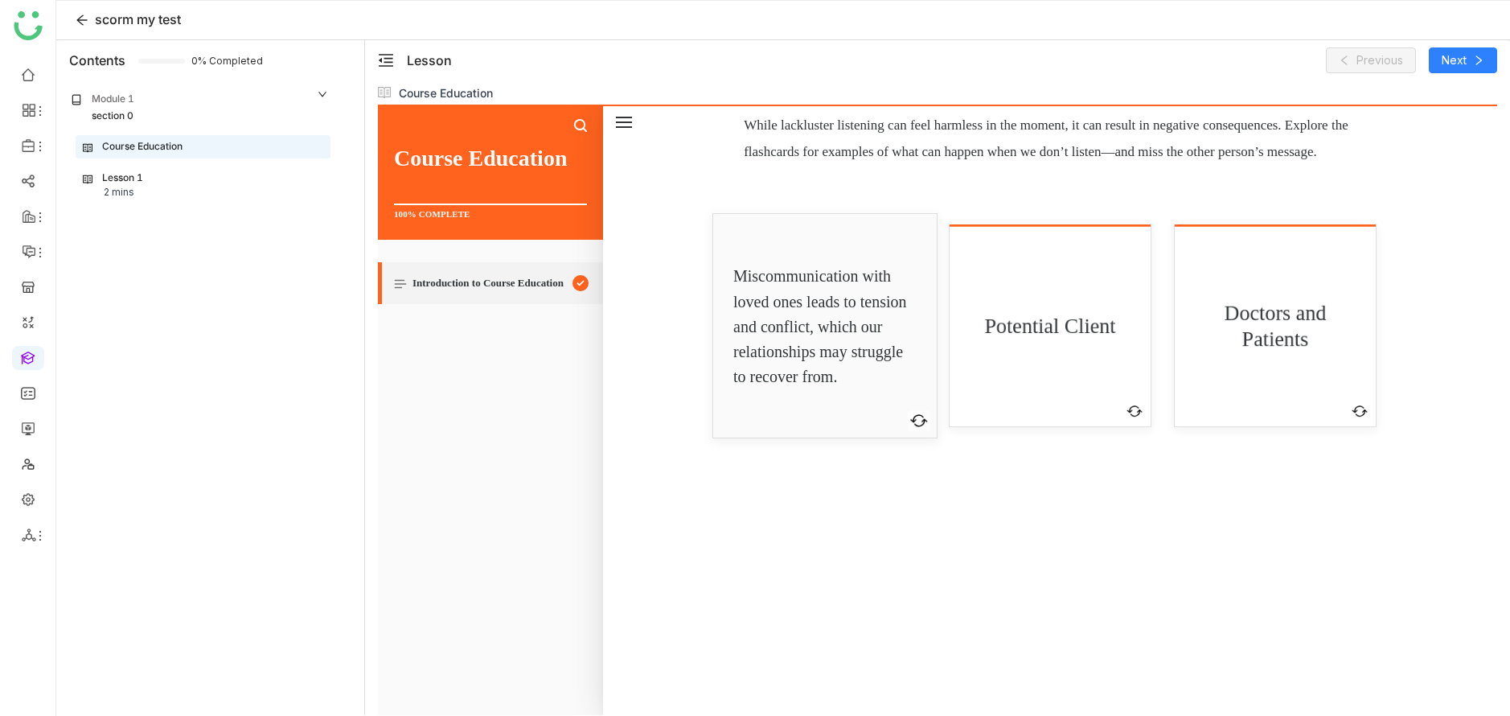
click at [1022, 385] on div "Potential Client" at bounding box center [1049, 325] width 165 height 119
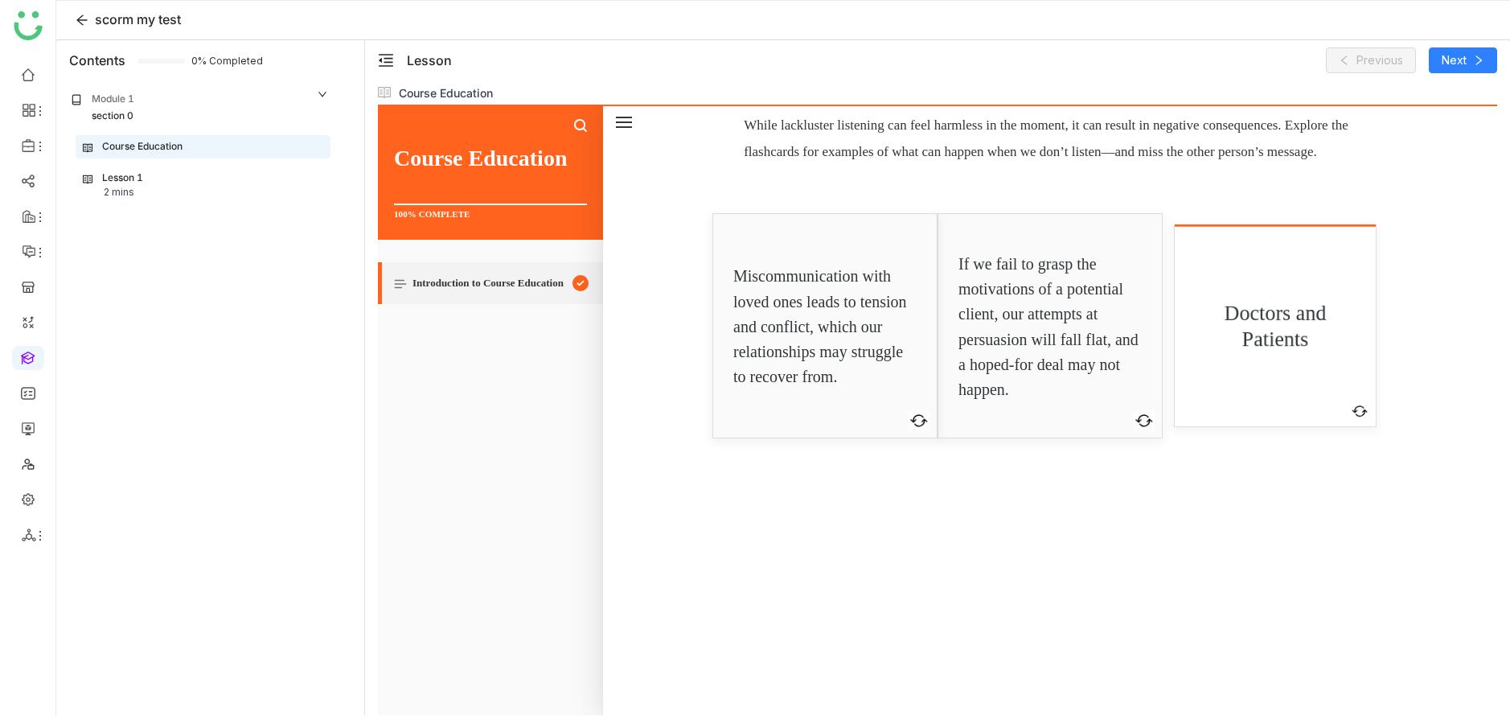
click at [1211, 351] on p "Doctors and Patients" at bounding box center [1275, 325] width 165 height 52
click at [181, 189] on div "Lesson 1 2 mins" at bounding box center [203, 185] width 240 height 31
